Goal: Information Seeking & Learning: Find specific page/section

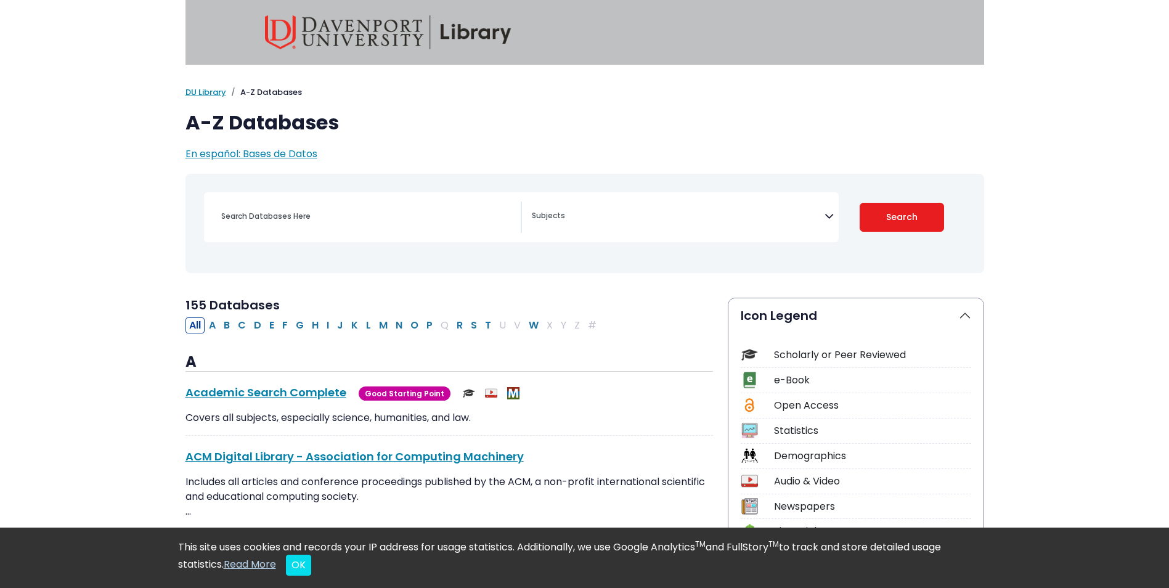
drag, startPoint x: 762, startPoint y: 219, endPoint x: 744, endPoint y: 221, distance: 18.0
click at [762, 219] on textarea "Search" at bounding box center [678, 217] width 293 height 10
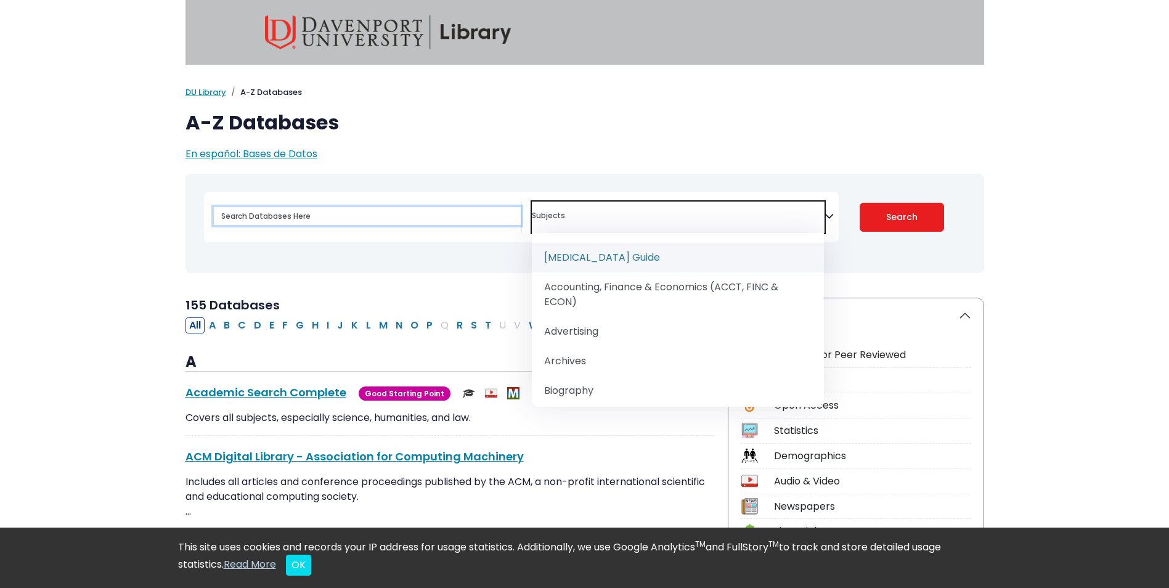
click at [413, 221] on input "Search database by title or keyword" at bounding box center [367, 216] width 307 height 18
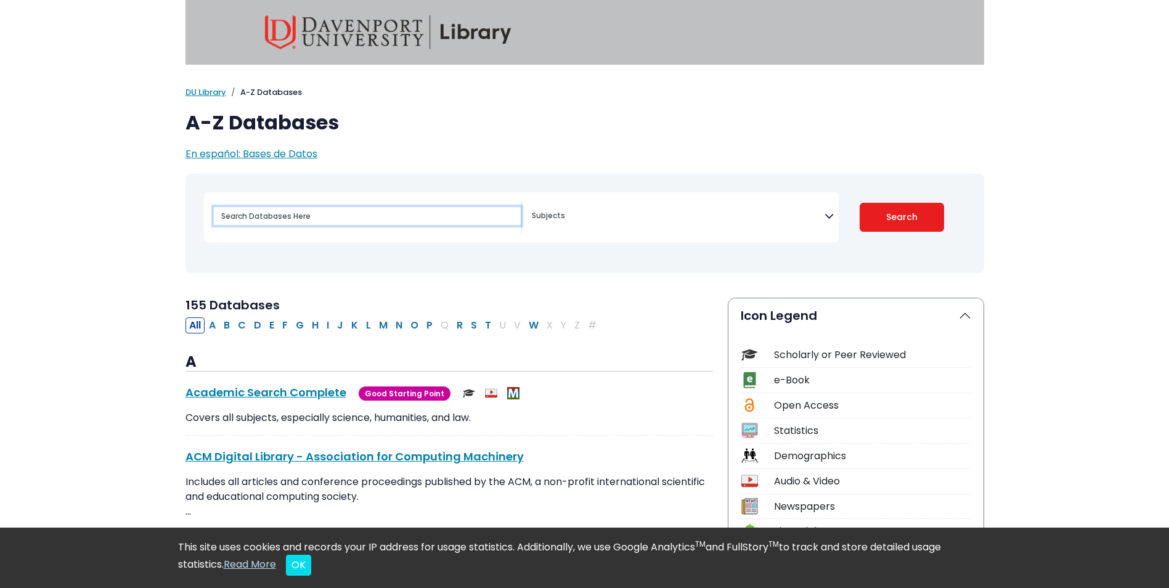
click at [413, 221] on input "Search database by title or keyword" at bounding box center [367, 216] width 307 height 18
click at [600, 216] on textarea "Search" at bounding box center [678, 217] width 293 height 10
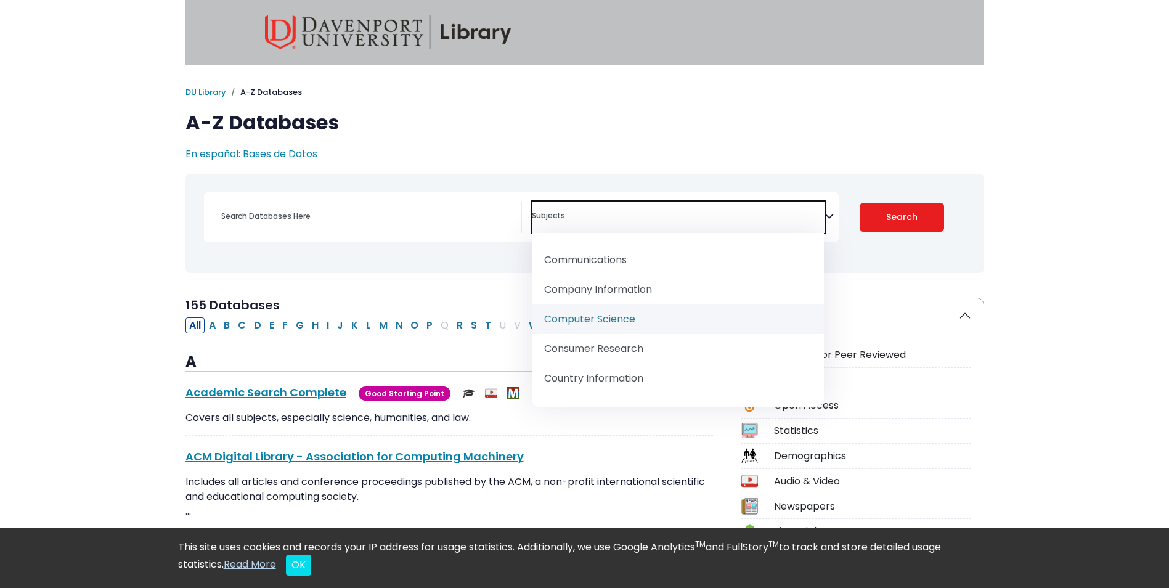
scroll to position [411, 0]
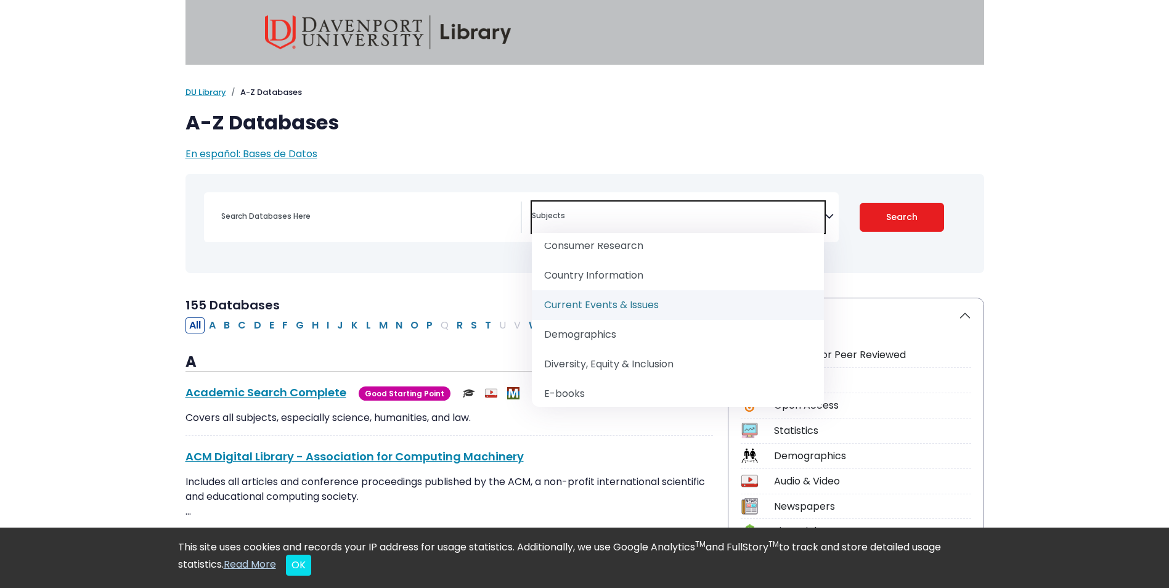
select select "219050"
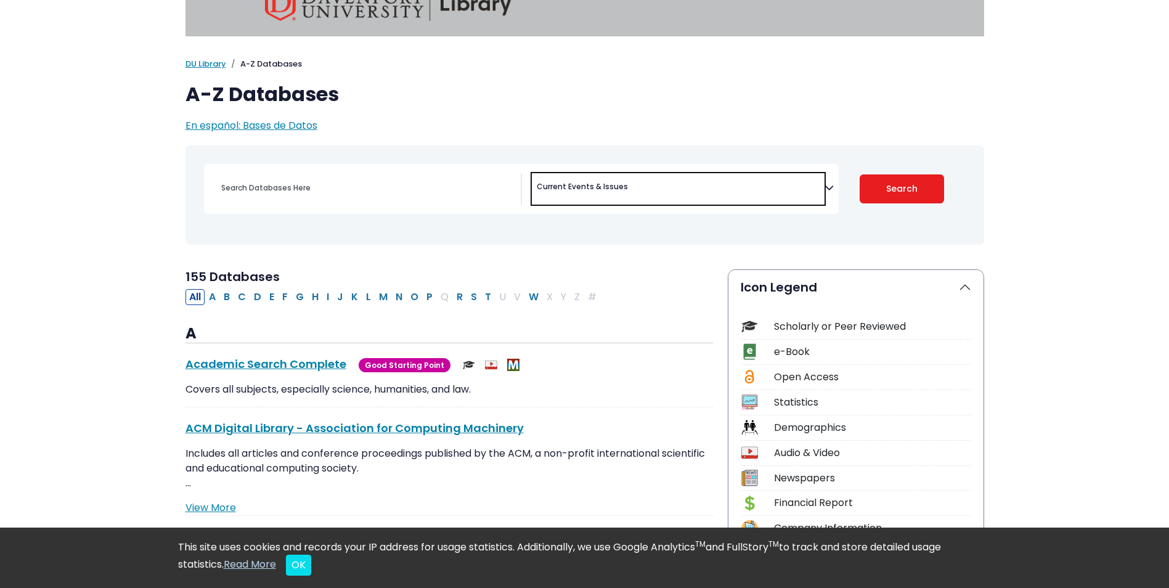
scroll to position [0, 0]
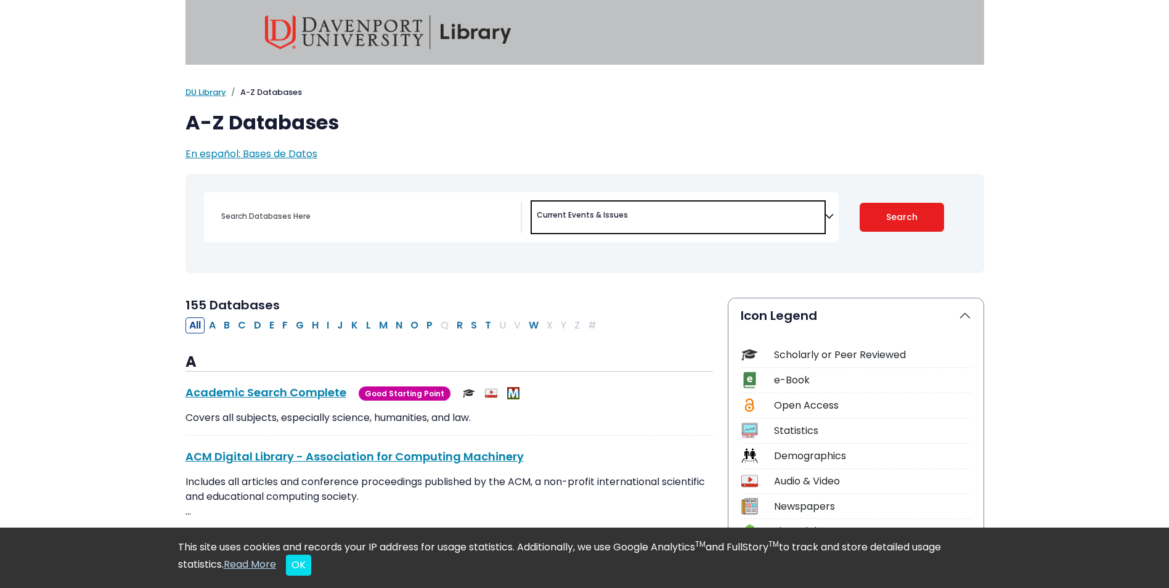
click at [290, 200] on div "[MEDICAL_DATA] Guide Accounting, Finance & Economics (ACCT, FINC & ECON) Advert…" at bounding box center [521, 217] width 635 height 50
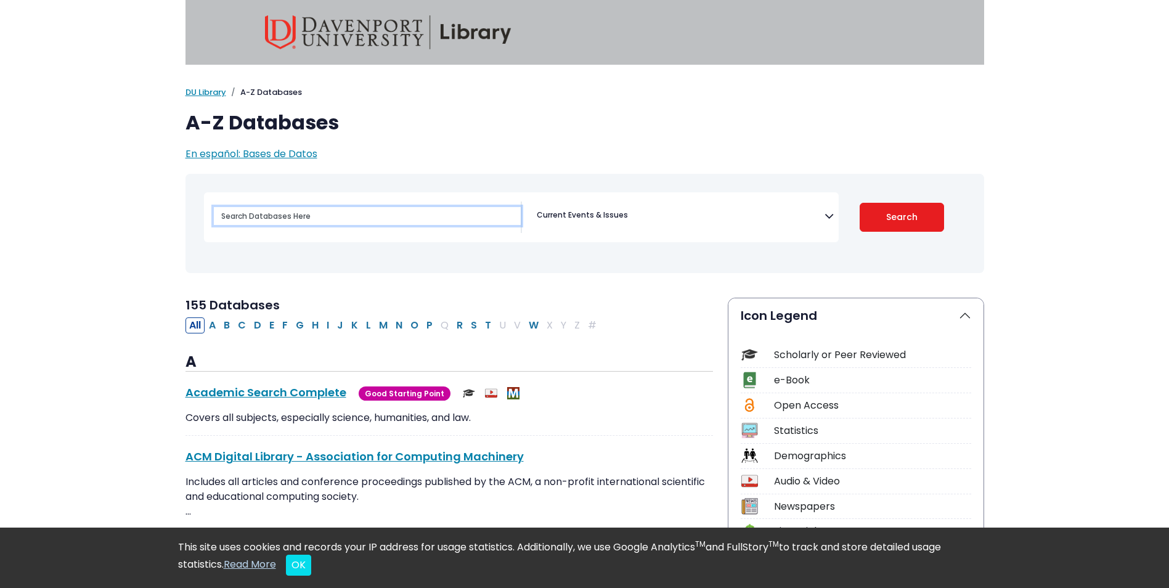
click at [314, 208] on input "Search database by title or keyword" at bounding box center [367, 216] width 307 height 18
type input "ProQuest all databases"
click at [865, 219] on button "Search" at bounding box center [902, 217] width 84 height 29
